Goal: Transaction & Acquisition: Purchase product/service

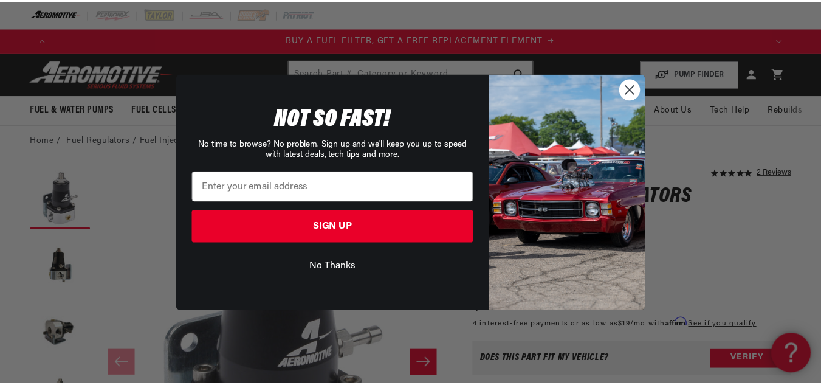
scroll to position [0, 721]
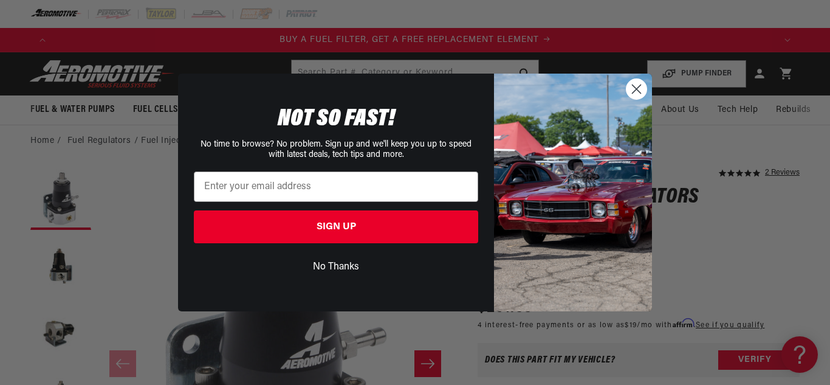
click at [641, 84] on circle "Close dialog" at bounding box center [637, 89] width 20 height 20
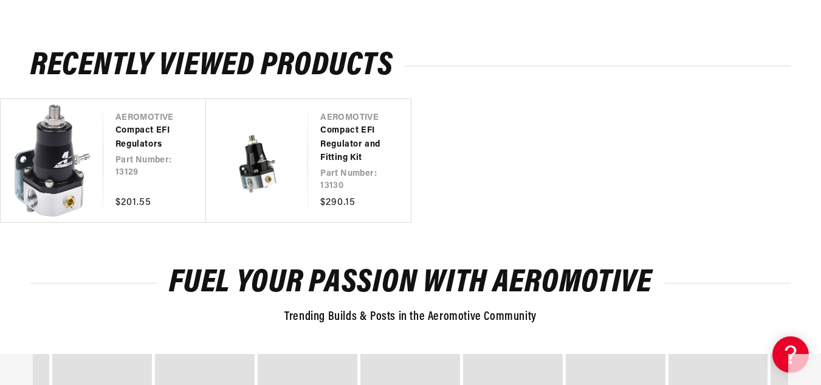
scroll to position [0, 0]
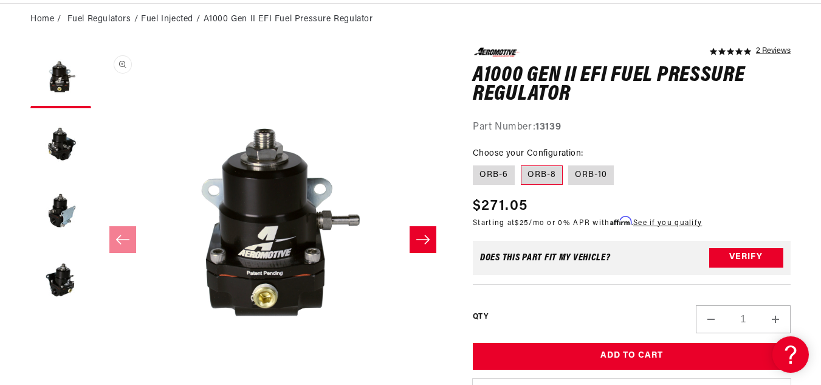
scroll to position [0, 1423]
click at [420, 247] on button "Slide right" at bounding box center [423, 239] width 27 height 27
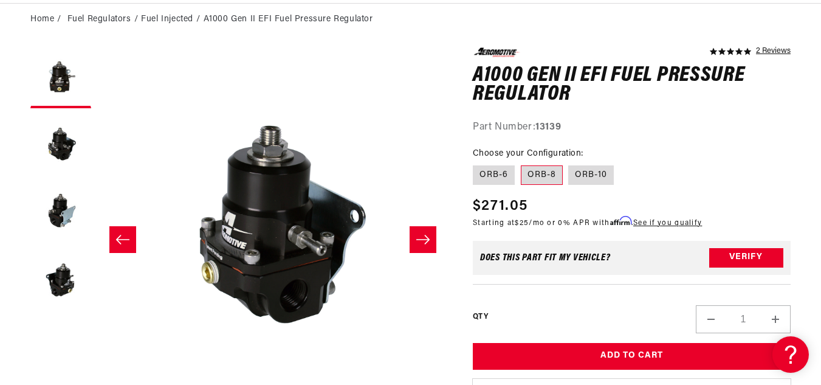
scroll to position [0, 351]
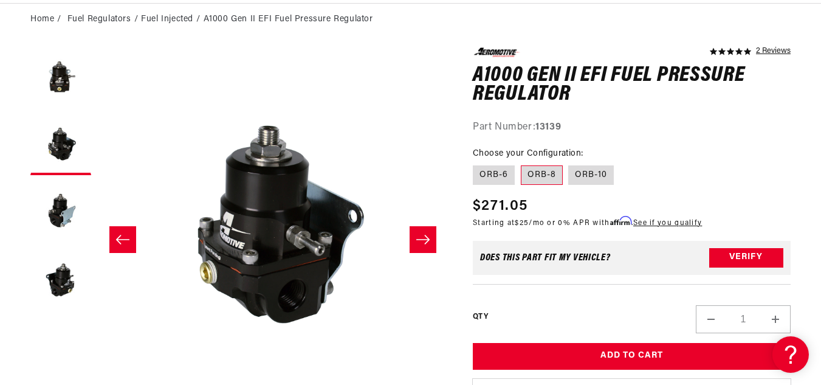
click at [420, 247] on button "Slide right" at bounding box center [423, 239] width 27 height 27
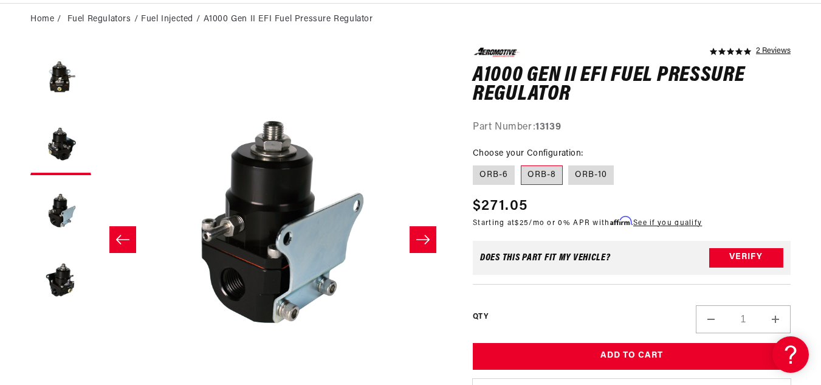
scroll to position [0, 703]
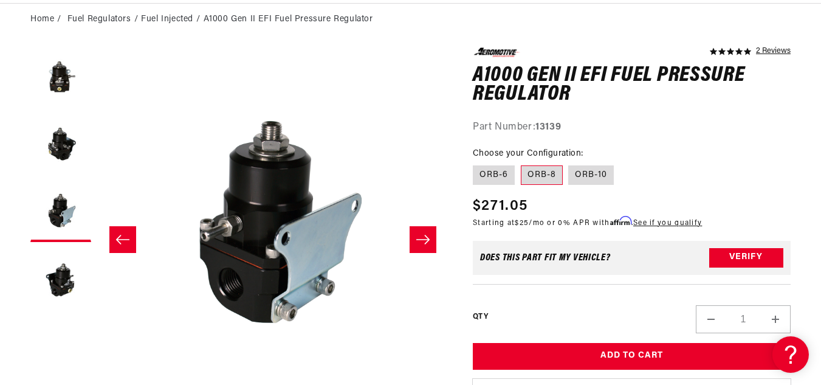
click at [420, 247] on button "Slide right" at bounding box center [423, 239] width 27 height 27
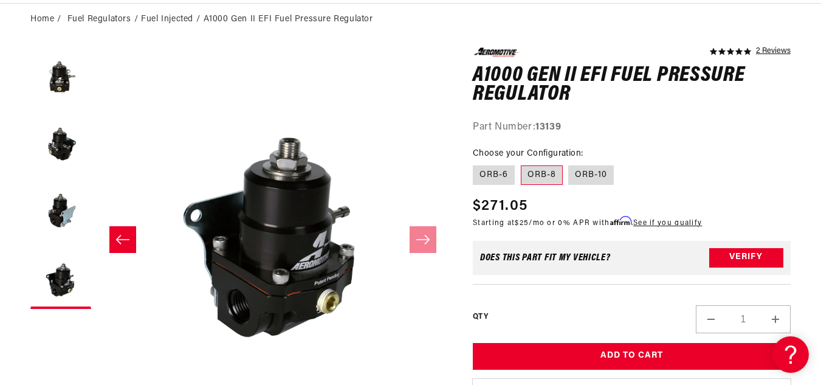
scroll to position [0, 0]
click at [489, 175] on label "ORB-6" at bounding box center [494, 174] width 42 height 19
click at [476, 163] on input "ORB-6" at bounding box center [476, 163] width 1 height 1
radio input "true"
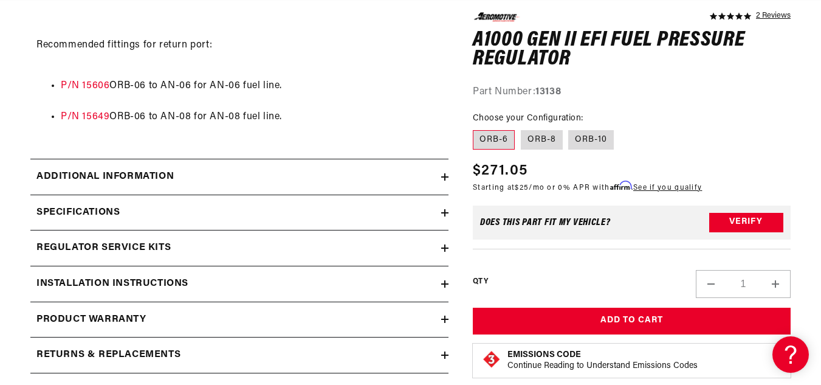
scroll to position [0, 1423]
click at [409, 210] on div "Specifications" at bounding box center [235, 213] width 411 height 16
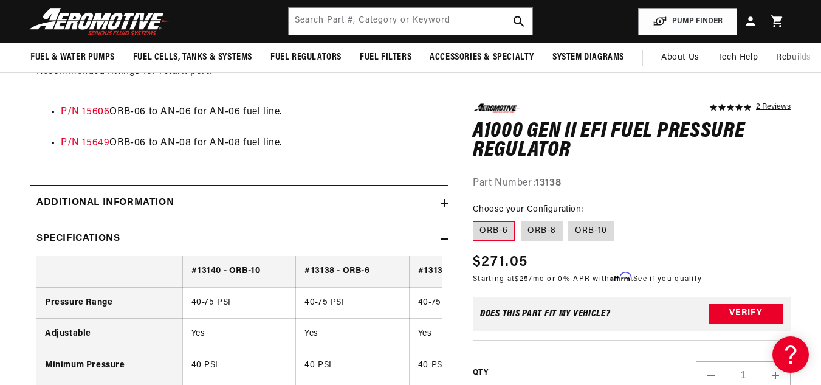
scroll to position [0, 661]
